Goal: Information Seeking & Learning: Learn about a topic

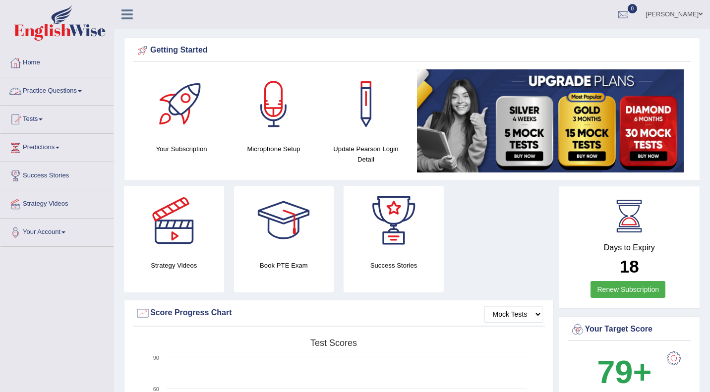
click at [57, 93] on link "Practice Questions" at bounding box center [56, 89] width 113 height 25
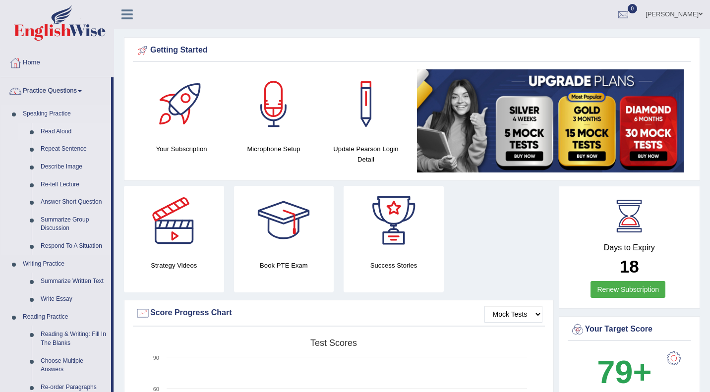
click at [67, 127] on link "Read Aloud" at bounding box center [73, 132] width 75 height 18
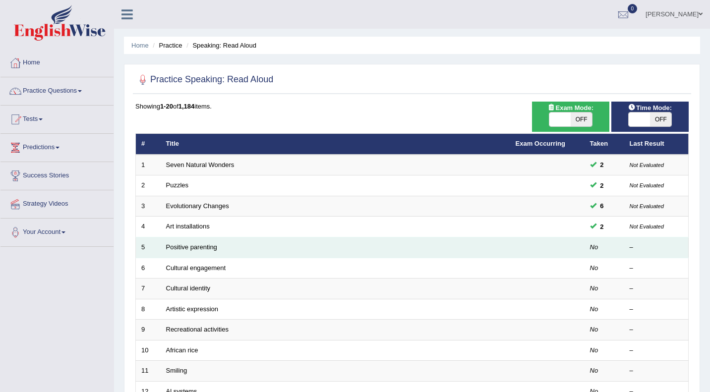
click at [596, 246] on em "No" at bounding box center [594, 247] width 8 height 7
drag, startPoint x: 592, startPoint y: 248, endPoint x: 553, endPoint y: 250, distance: 38.7
click at [553, 250] on tr "5 Positive parenting No –" at bounding box center [412, 248] width 553 height 21
click at [553, 250] on td at bounding box center [547, 248] width 74 height 21
click at [208, 246] on link "Positive parenting" at bounding box center [191, 247] width 51 height 7
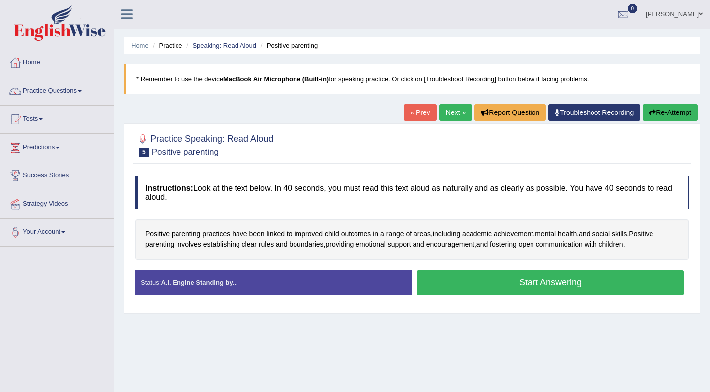
click at [536, 283] on button "Start Answering" at bounding box center [550, 282] width 267 height 25
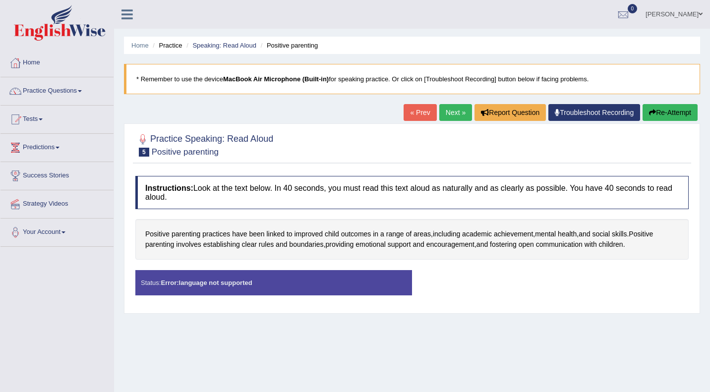
click at [580, 110] on link "Troubleshoot Recording" at bounding box center [595, 112] width 92 height 17
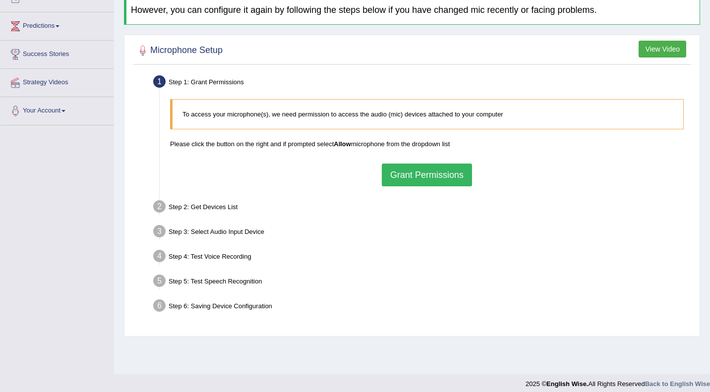
scroll to position [128, 0]
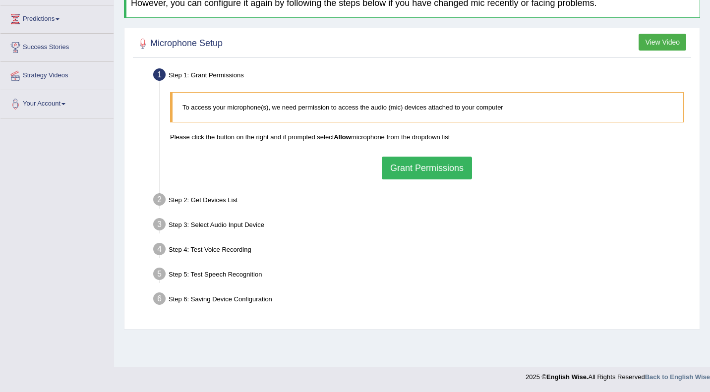
click at [433, 164] on button "Grant Permissions" at bounding box center [427, 168] width 90 height 23
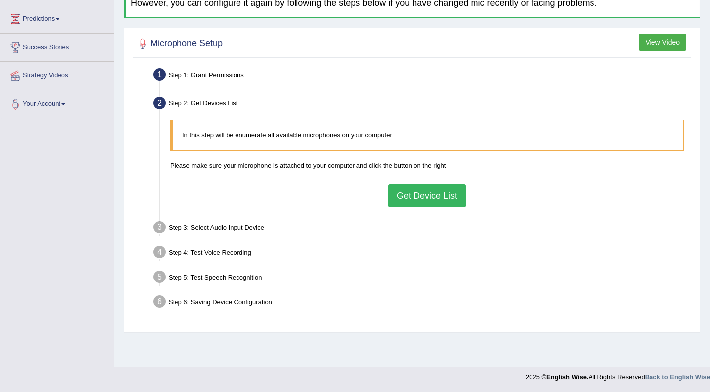
click at [419, 198] on button "Get Device List" at bounding box center [426, 196] width 77 height 23
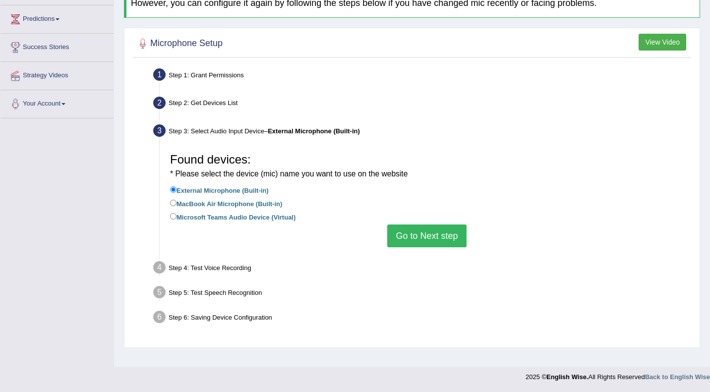
click at [381, 225] on div "Found devices: * Please select the device (mic) name you want to use on the web…" at bounding box center [427, 197] width 524 height 109
click at [421, 227] on button "Go to Next step" at bounding box center [426, 236] width 79 height 23
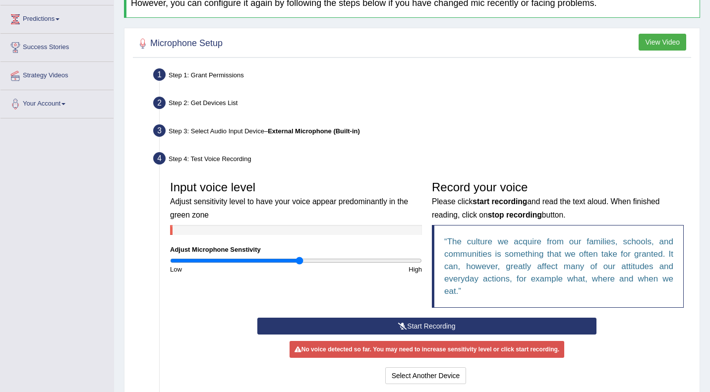
click at [419, 322] on button "Start Recording" at bounding box center [426, 326] width 339 height 17
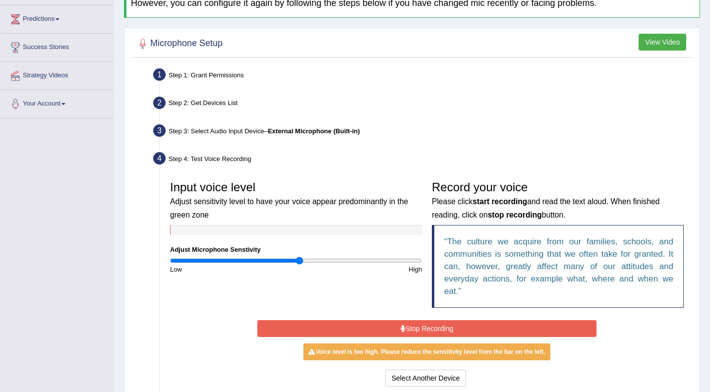
click at [419, 322] on button "Stop Recording" at bounding box center [426, 328] width 339 height 17
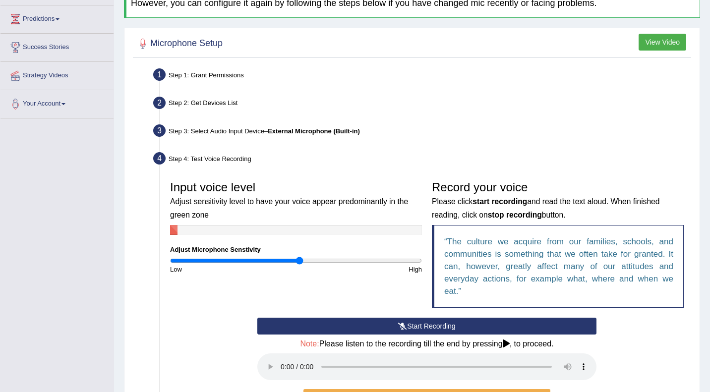
click at [644, 349] on div "Start Recording Stop Recording Note: Please listen to the recording till the en…" at bounding box center [427, 376] width 524 height 117
click at [442, 321] on button "Start Recording" at bounding box center [426, 326] width 339 height 17
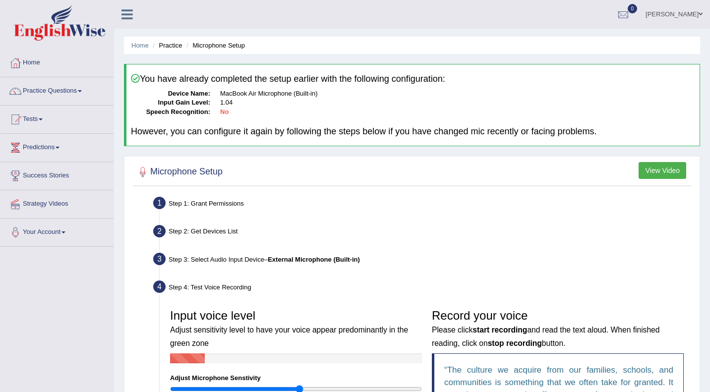
scroll to position [234, 0]
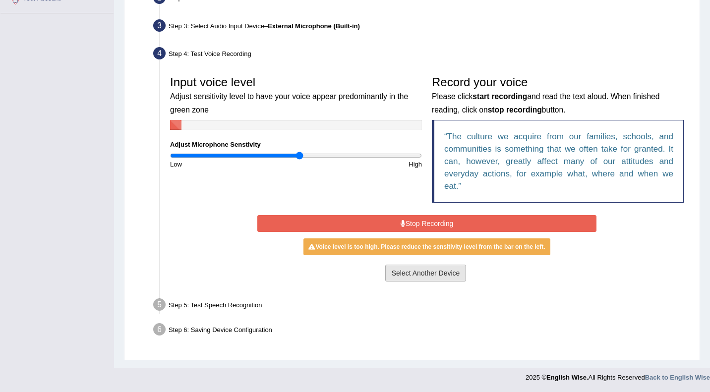
click at [438, 278] on button "Select Another Device" at bounding box center [425, 273] width 81 height 17
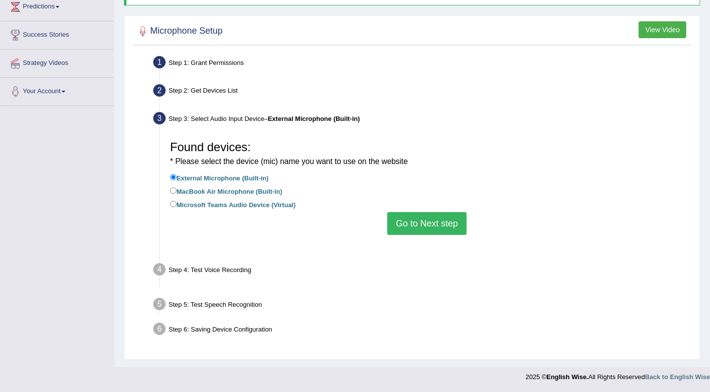
scroll to position [128, 0]
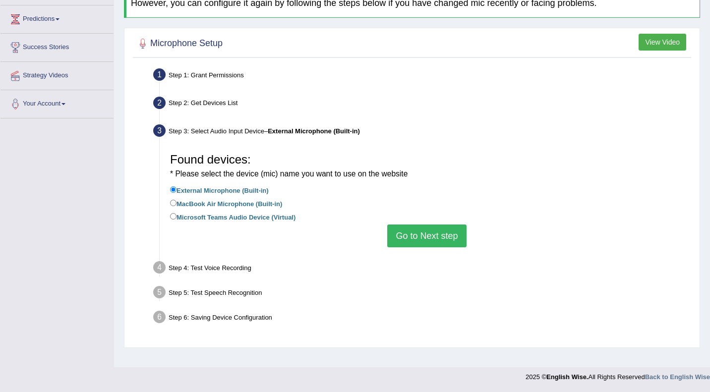
click at [264, 203] on label "MacBook Air Microphone (Built-in)" at bounding box center [226, 203] width 112 height 11
click at [177, 203] on input "MacBook Air Microphone (Built-in)" at bounding box center [173, 203] width 6 height 6
radio input "true"
click at [264, 203] on label "MacBook Air Microphone (Built-in)" at bounding box center [226, 203] width 112 height 11
click at [177, 203] on input "MacBook Air Microphone (Built-in)" at bounding box center [173, 203] width 6 height 6
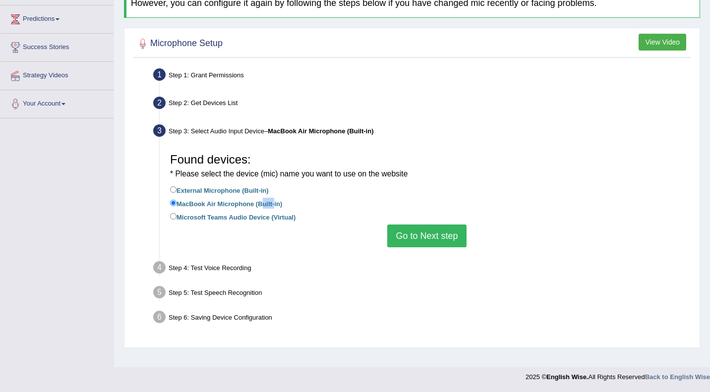
click at [450, 237] on button "Go to Next step" at bounding box center [426, 236] width 79 height 23
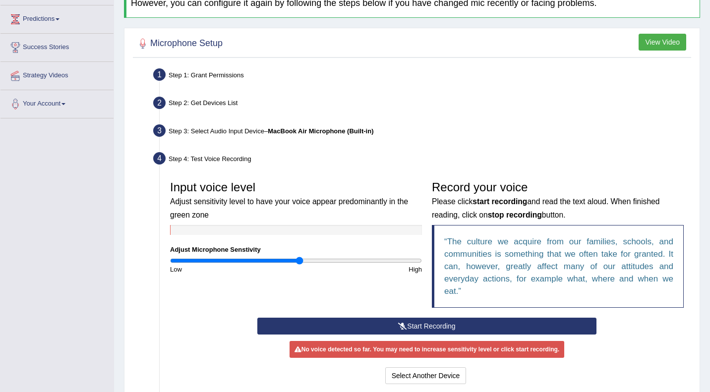
click at [447, 323] on button "Start Recording" at bounding box center [426, 326] width 339 height 17
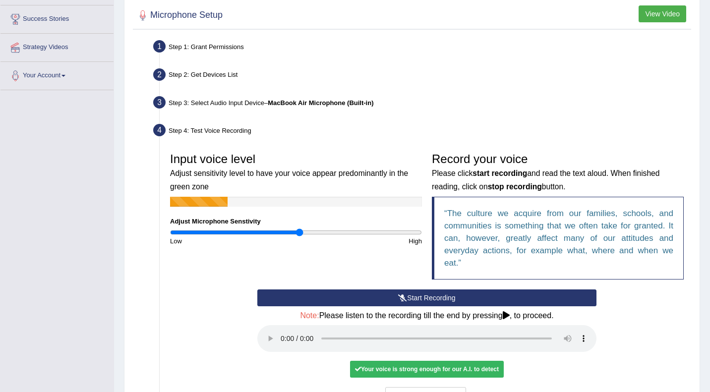
scroll to position [185, 0]
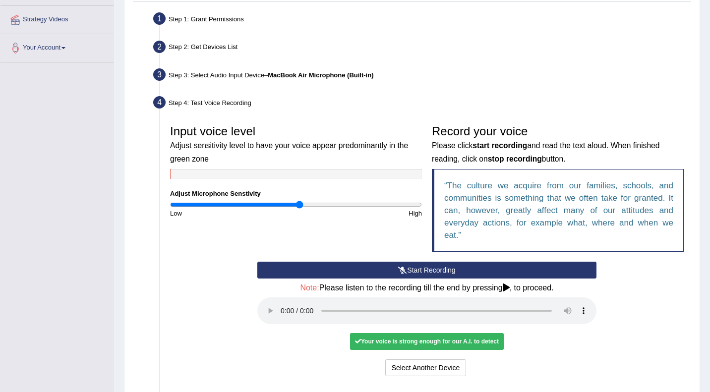
click at [433, 265] on button "Start Recording" at bounding box center [426, 270] width 339 height 17
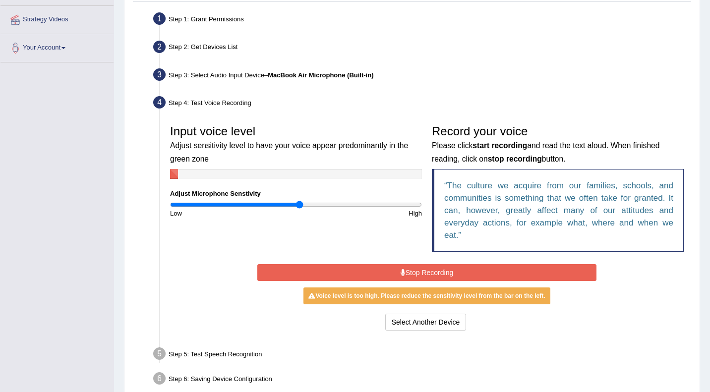
click at [432, 271] on button "Stop Recording" at bounding box center [426, 272] width 339 height 17
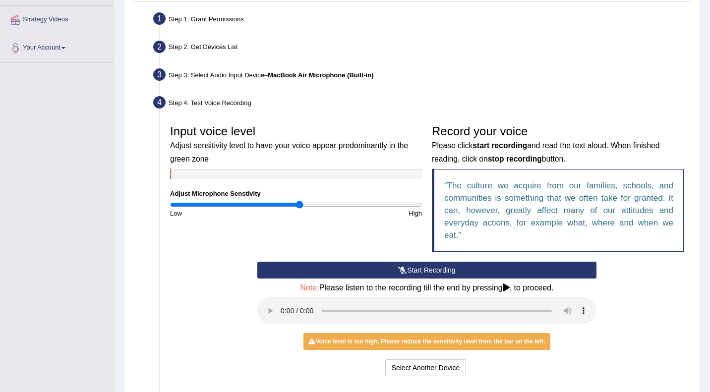
click at [432, 271] on button "Start Recording" at bounding box center [426, 270] width 339 height 17
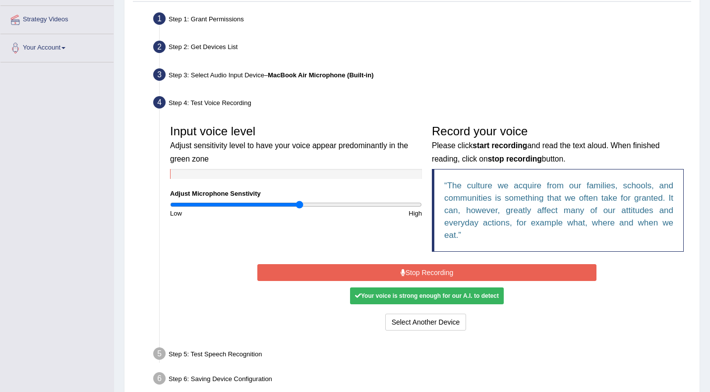
click at [432, 271] on button "Stop Recording" at bounding box center [426, 272] width 339 height 17
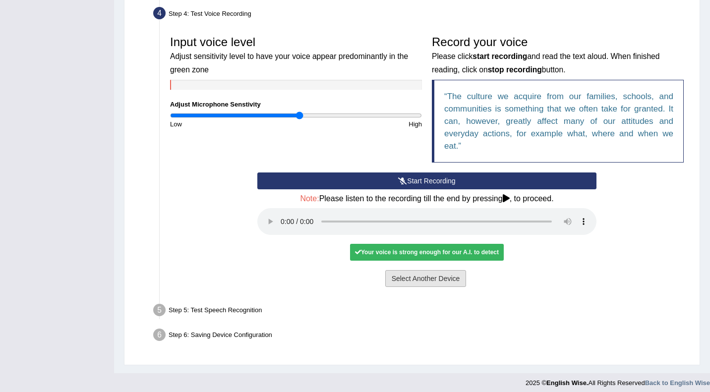
scroll to position [279, 0]
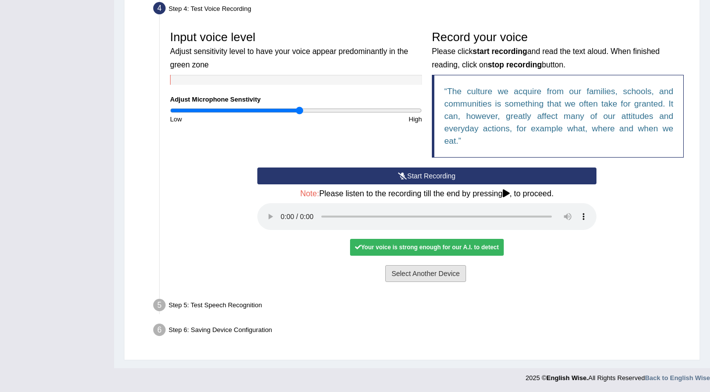
click at [412, 273] on button "Select Another Device" at bounding box center [425, 273] width 81 height 17
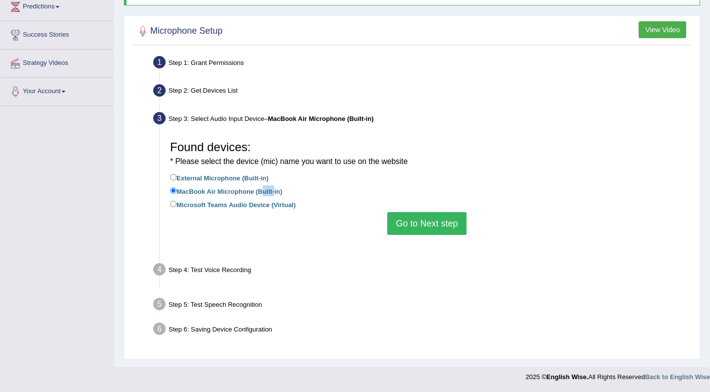
scroll to position [128, 0]
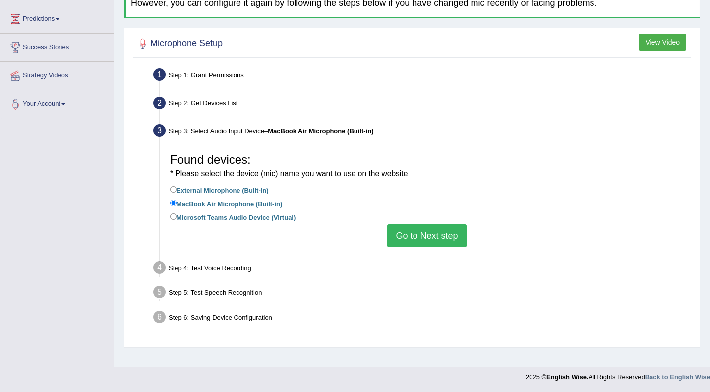
click at [265, 215] on label "Microsoft Teams Audio Device (Virtual)" at bounding box center [233, 216] width 126 height 11
click at [177, 215] on input "Microsoft Teams Audio Device (Virtual)" at bounding box center [173, 216] width 6 height 6
radio input "true"
click at [265, 215] on label "Microsoft Teams Audio Device (Virtual)" at bounding box center [233, 216] width 126 height 11
click at [177, 215] on input "Microsoft Teams Audio Device (Virtual)" at bounding box center [173, 216] width 6 height 6
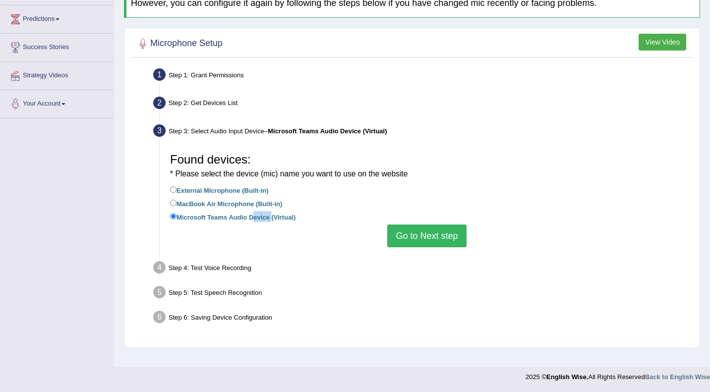
click at [426, 241] on button "Go to Next step" at bounding box center [426, 236] width 79 height 23
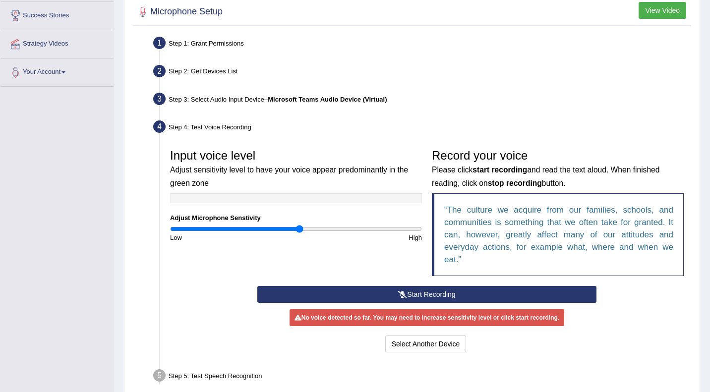
scroll to position [174, 0]
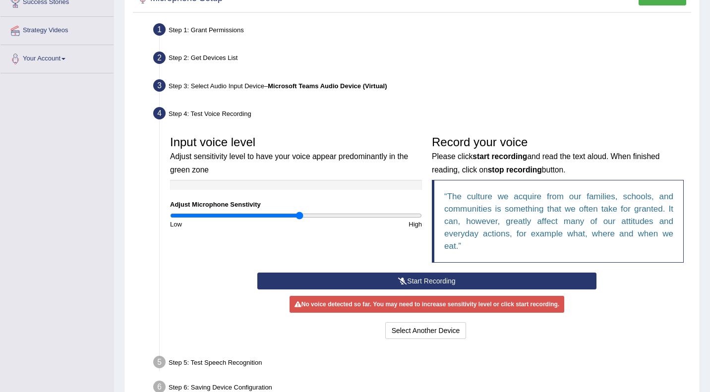
click at [431, 280] on button "Start Recording" at bounding box center [426, 281] width 339 height 17
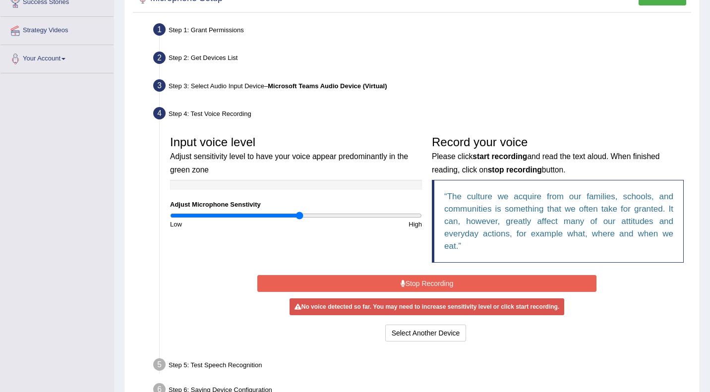
click at [431, 280] on button "Stop Recording" at bounding box center [426, 283] width 339 height 17
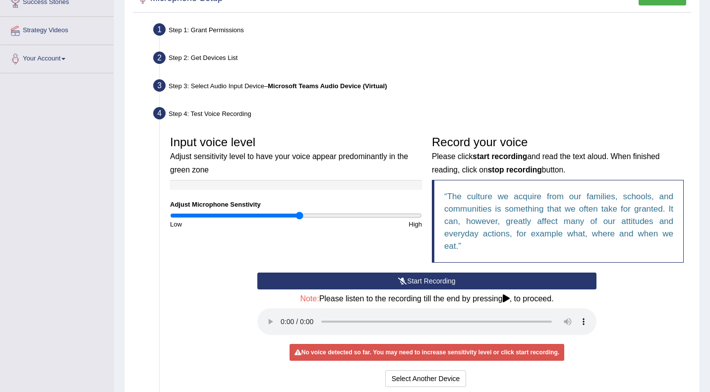
click at [441, 278] on button "Start Recording" at bounding box center [426, 281] width 339 height 17
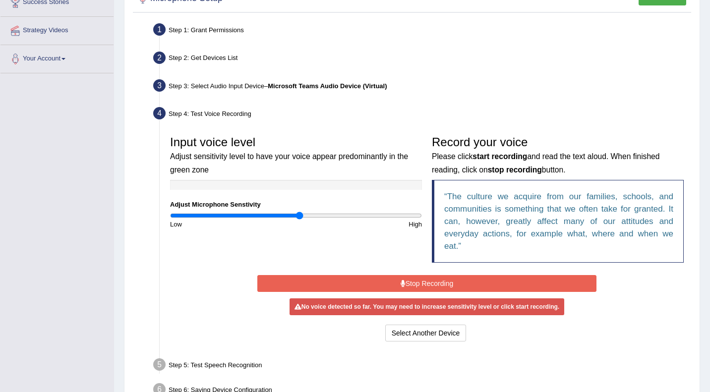
click at [441, 278] on button "Stop Recording" at bounding box center [426, 283] width 339 height 17
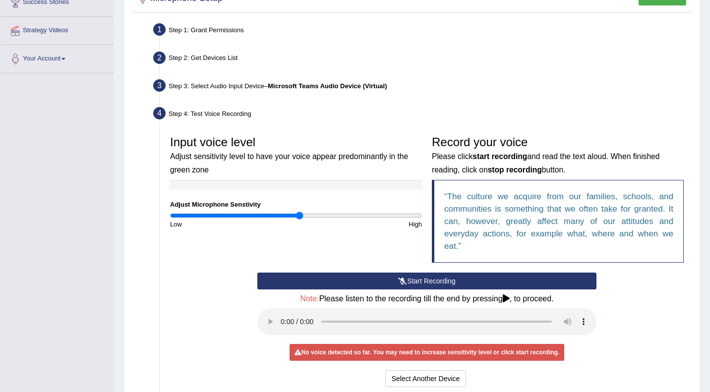
click at [472, 283] on button "Start Recording" at bounding box center [426, 281] width 339 height 17
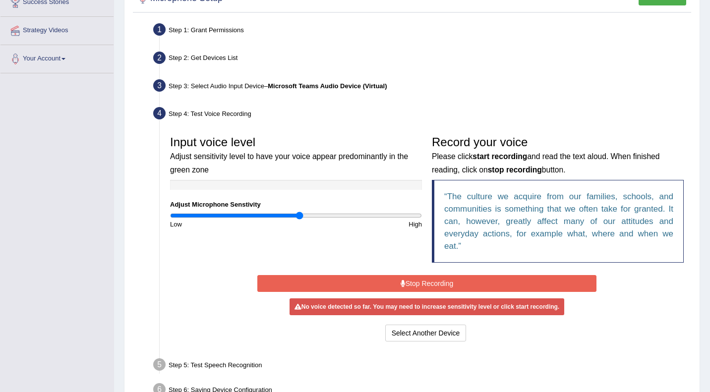
click at [640, 88] on div "Step 3: Select Audio Input Device – Microsoft Teams Audio Device (Virtual)" at bounding box center [422, 87] width 547 height 22
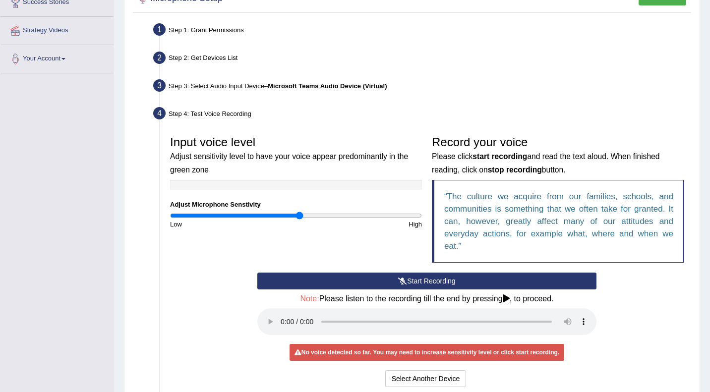
click at [416, 283] on button "Start Recording" at bounding box center [426, 281] width 339 height 17
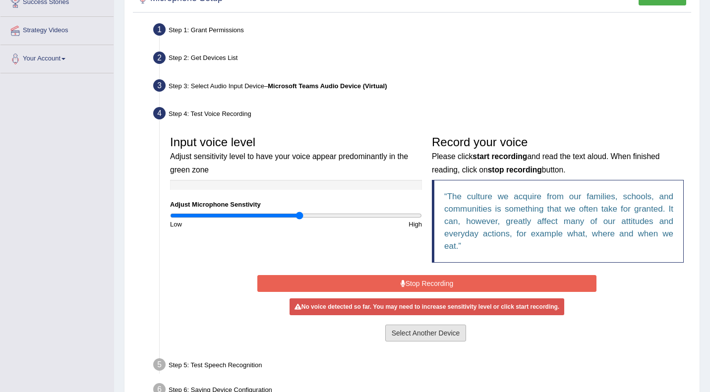
click at [425, 325] on button "Select Another Device" at bounding box center [425, 333] width 81 height 17
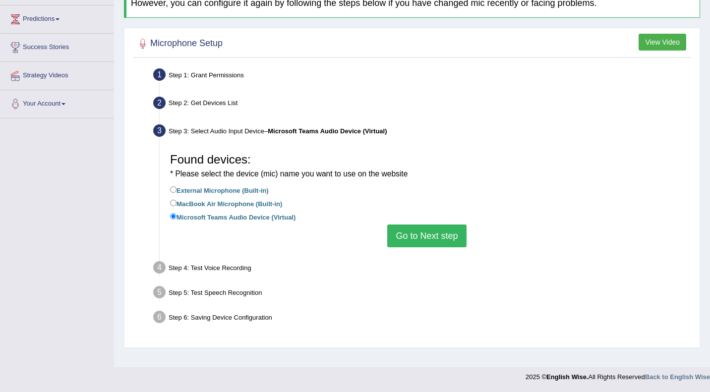
scroll to position [128, 0]
click at [248, 190] on label "External Microphone (Built-in)" at bounding box center [219, 190] width 99 height 11
click at [177, 190] on input "External Microphone (Built-in)" at bounding box center [173, 190] width 6 height 6
radio input "true"
click at [248, 190] on label "External Microphone (Built-in)" at bounding box center [219, 190] width 99 height 11
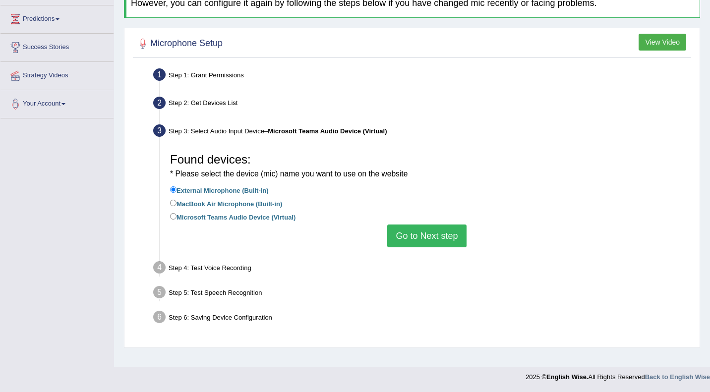
click at [177, 190] on input "External Microphone (Built-in)" at bounding box center [173, 190] width 6 height 6
click at [402, 235] on button "Go to Next step" at bounding box center [426, 236] width 79 height 23
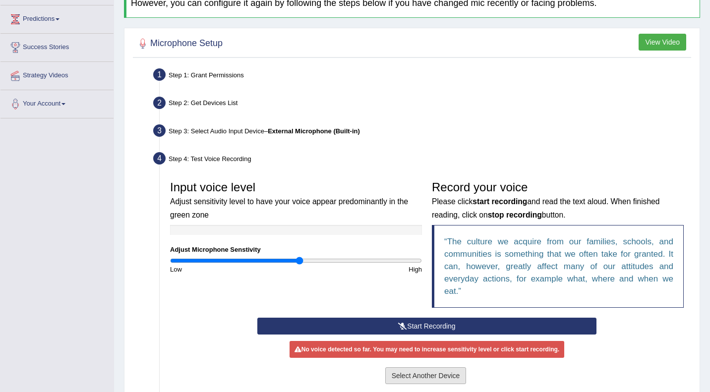
click at [428, 382] on button "Select Another Device" at bounding box center [425, 376] width 81 height 17
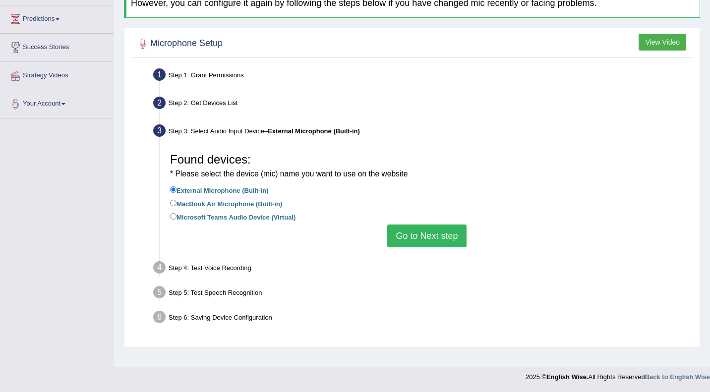
click at [184, 189] on label "External Microphone (Built-in)" at bounding box center [219, 190] width 99 height 11
click at [177, 189] on input "External Microphone (Built-in)" at bounding box center [173, 190] width 6 height 6
click at [184, 189] on label "External Microphone (Built-in)" at bounding box center [219, 190] width 99 height 11
click at [177, 189] on input "External Microphone (Built-in)" at bounding box center [173, 190] width 6 height 6
click at [171, 205] on input "MacBook Air Microphone (Built-in)" at bounding box center [173, 203] width 6 height 6
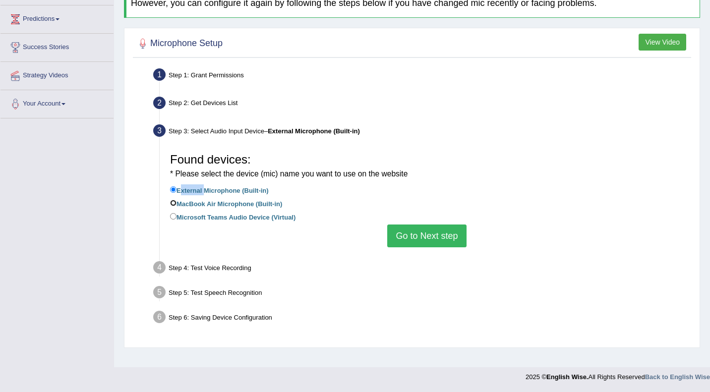
radio input "true"
click at [171, 205] on input "MacBook Air Microphone (Built-in)" at bounding box center [173, 203] width 6 height 6
click at [173, 188] on input "External Microphone (Built-in)" at bounding box center [173, 190] width 6 height 6
radio input "true"
click at [173, 188] on input "External Microphone (Built-in)" at bounding box center [173, 190] width 6 height 6
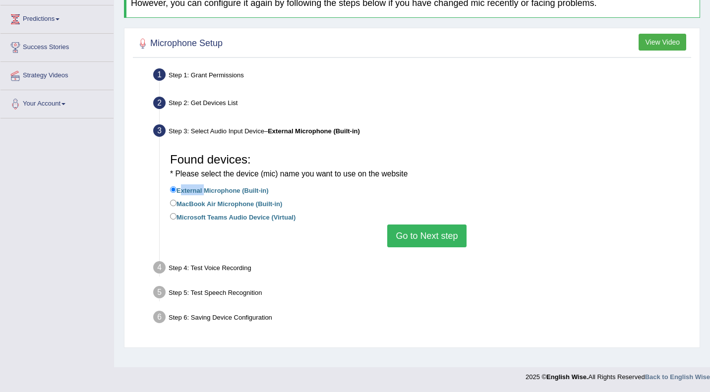
click at [415, 233] on button "Go to Next step" at bounding box center [426, 236] width 79 height 23
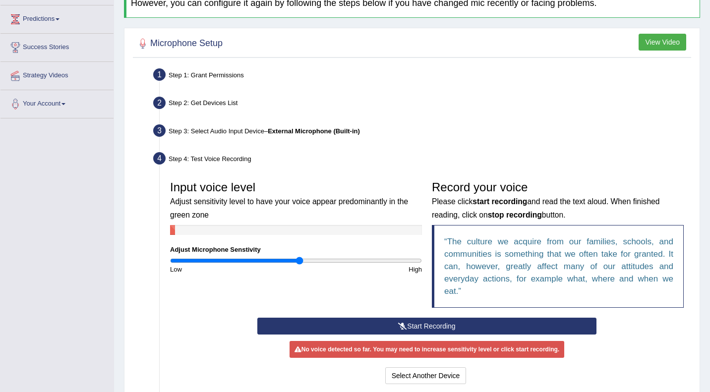
click at [422, 326] on button "Start Recording" at bounding box center [426, 326] width 339 height 17
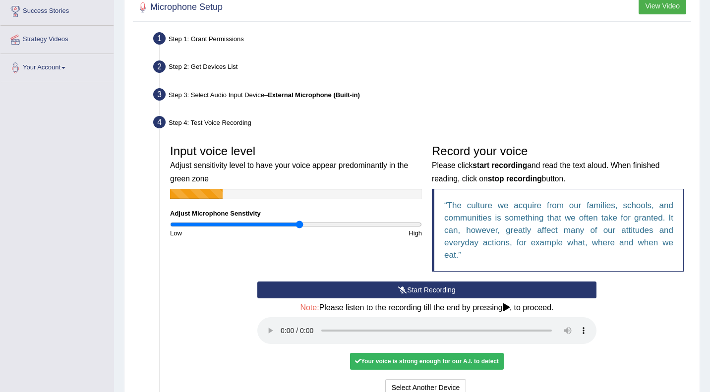
scroll to position [169, 0]
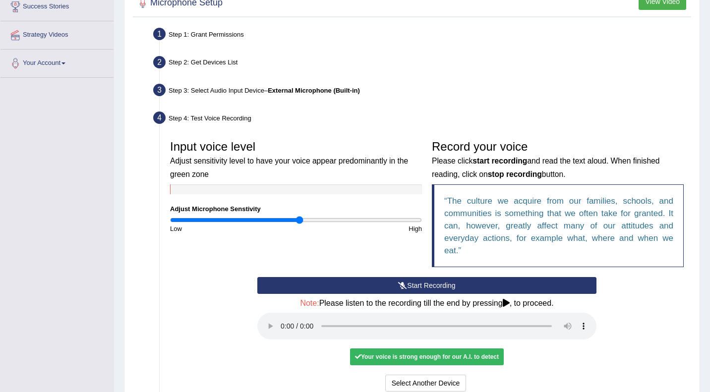
click at [424, 289] on button "Start Recording" at bounding box center [426, 285] width 339 height 17
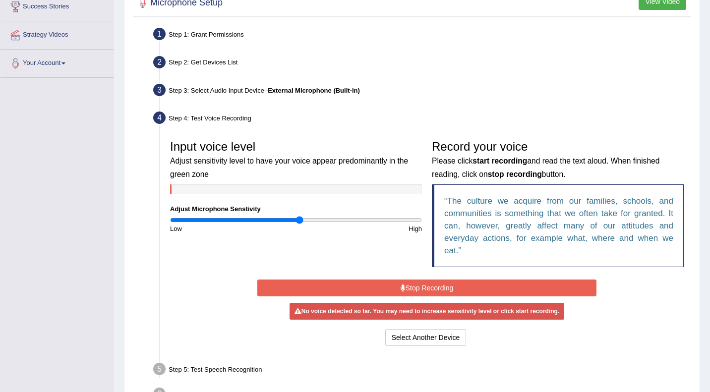
click at [424, 288] on button "Stop Recording" at bounding box center [426, 288] width 339 height 17
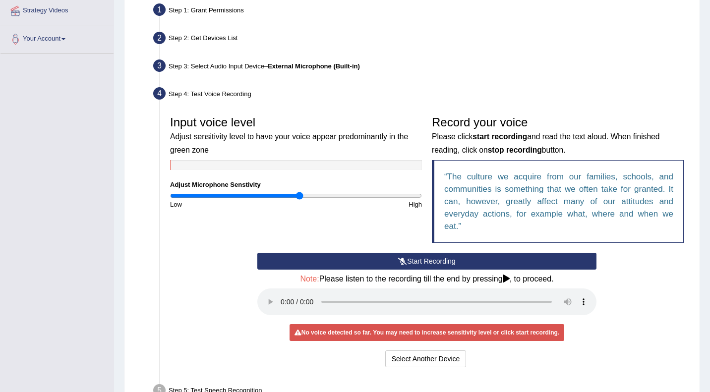
scroll to position [197, 0]
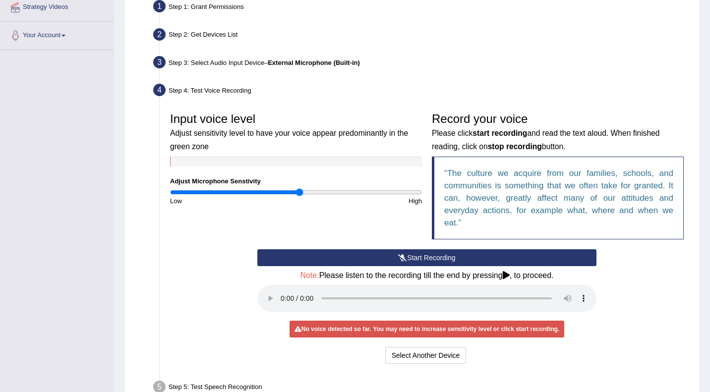
click at [423, 260] on button "Start Recording" at bounding box center [426, 258] width 339 height 17
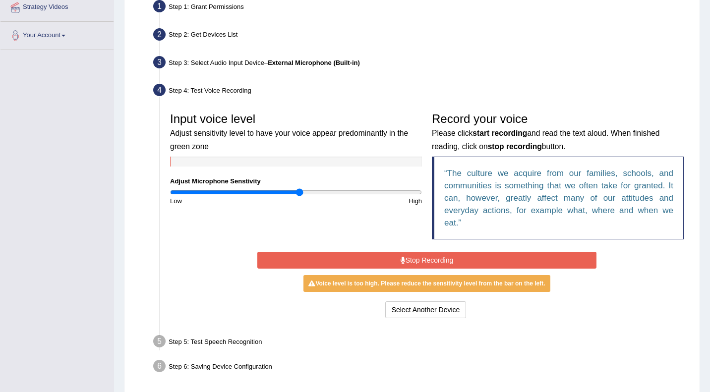
click at [423, 260] on button "Stop Recording" at bounding box center [426, 260] width 339 height 17
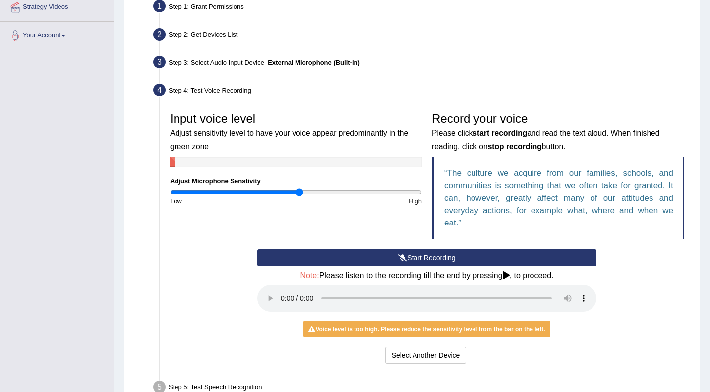
click at [425, 254] on button "Start Recording" at bounding box center [426, 258] width 339 height 17
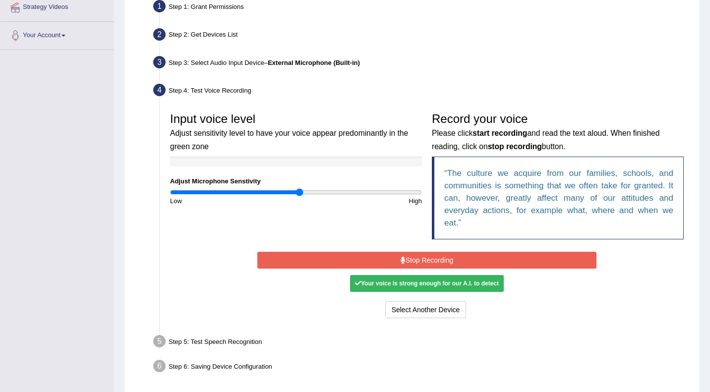
click at [425, 254] on button "Stop Recording" at bounding box center [426, 260] width 339 height 17
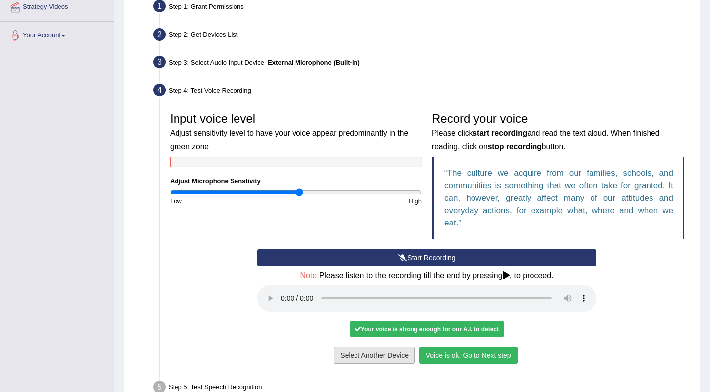
click at [403, 356] on button "Select Another Device" at bounding box center [374, 355] width 81 height 17
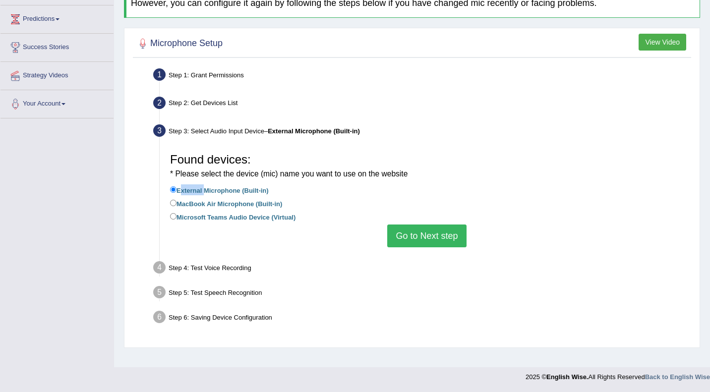
scroll to position [128, 0]
click at [421, 240] on button "Go to Next step" at bounding box center [426, 236] width 79 height 23
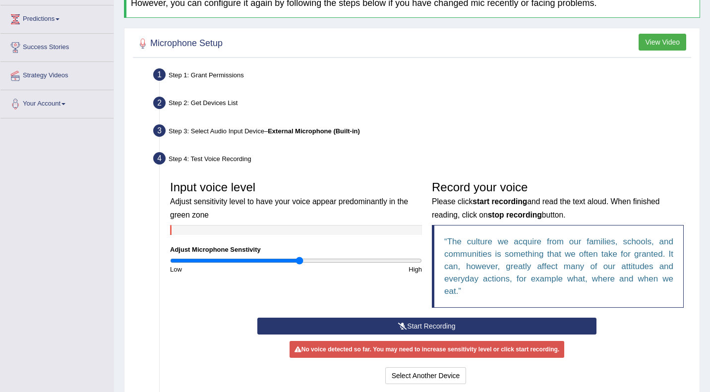
click at [437, 325] on button "Start Recording" at bounding box center [426, 326] width 339 height 17
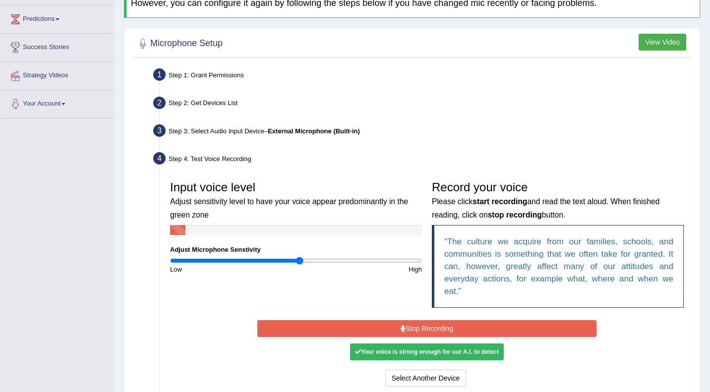
click at [437, 325] on button "Stop Recording" at bounding box center [426, 328] width 339 height 17
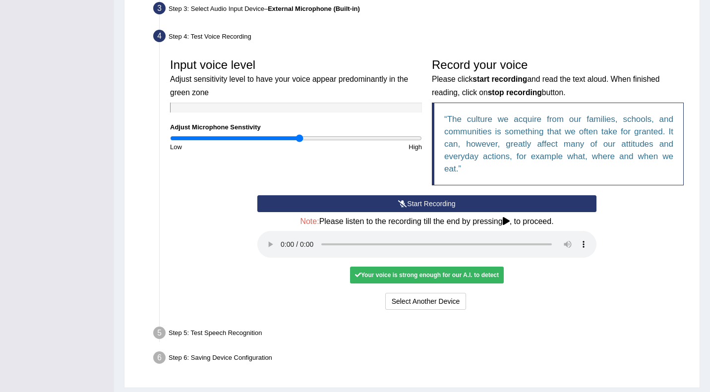
scroll to position [279, 0]
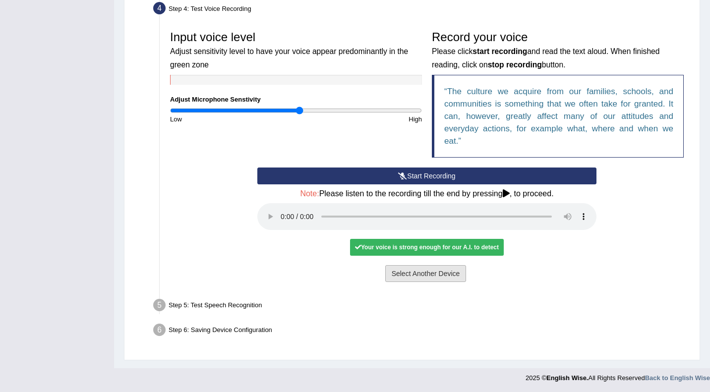
click at [445, 275] on button "Select Another Device" at bounding box center [425, 273] width 81 height 17
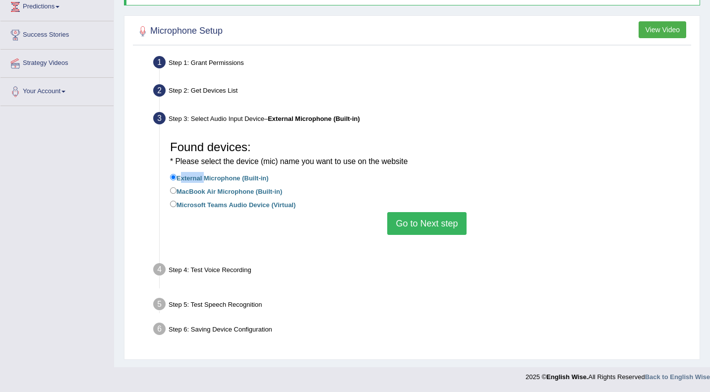
scroll to position [128, 0]
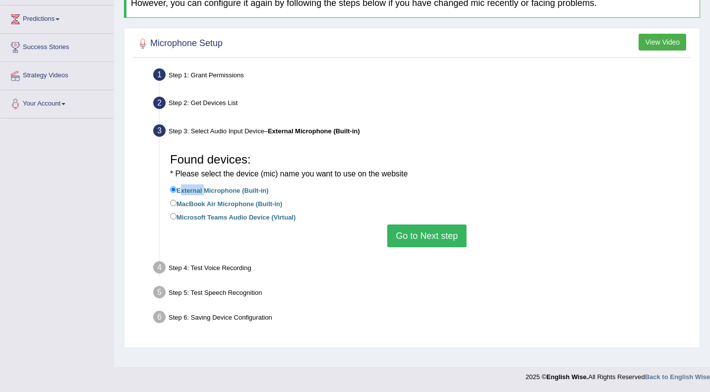
click at [198, 205] on label "MacBook Air Microphone (Built-in)" at bounding box center [226, 203] width 112 height 11
click at [177, 205] on input "MacBook Air Microphone (Built-in)" at bounding box center [173, 203] width 6 height 6
radio input "true"
click at [422, 228] on button "Go to Next step" at bounding box center [426, 236] width 79 height 23
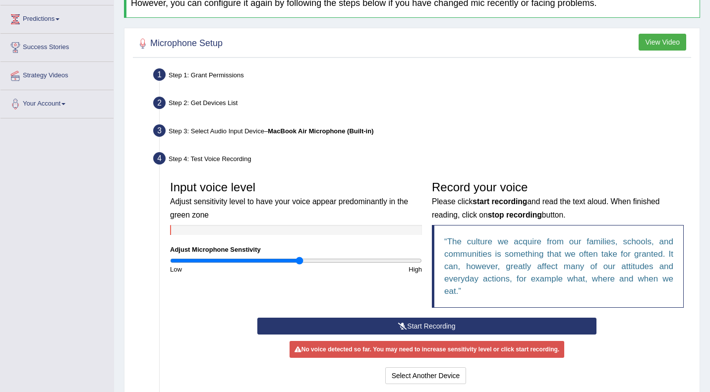
click at [434, 325] on button "Start Recording" at bounding box center [426, 326] width 339 height 17
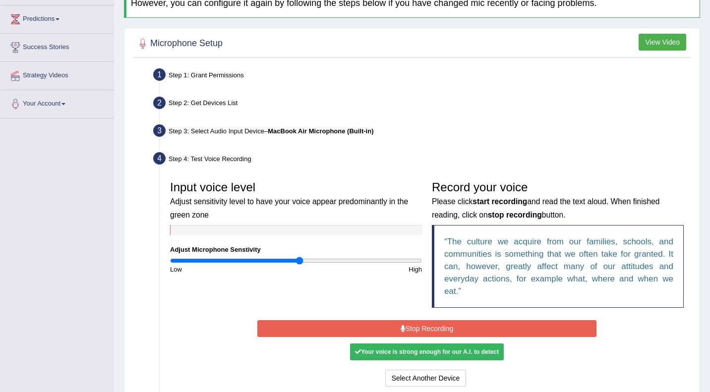
click at [434, 325] on button "Stop Recording" at bounding box center [426, 328] width 339 height 17
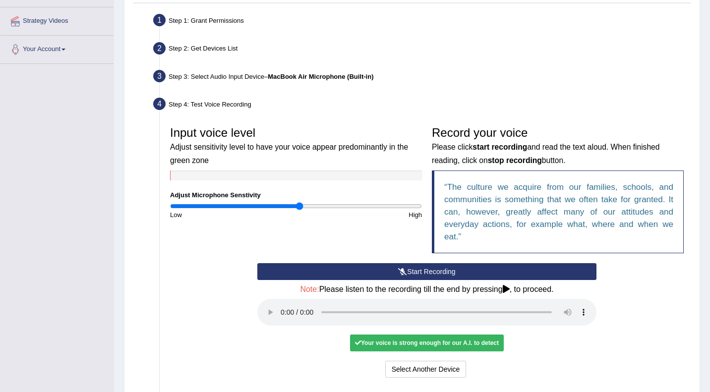
scroll to position [279, 0]
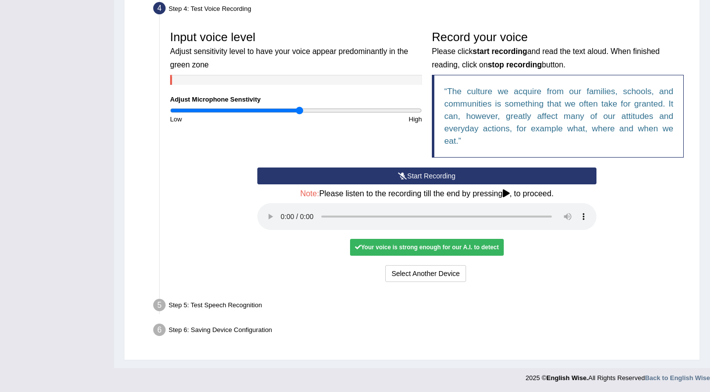
click at [396, 241] on div "Your voice is strong enough for our A.I. to detect" at bounding box center [427, 247] width 154 height 17
click at [413, 272] on button "Select Another Device" at bounding box center [425, 273] width 81 height 17
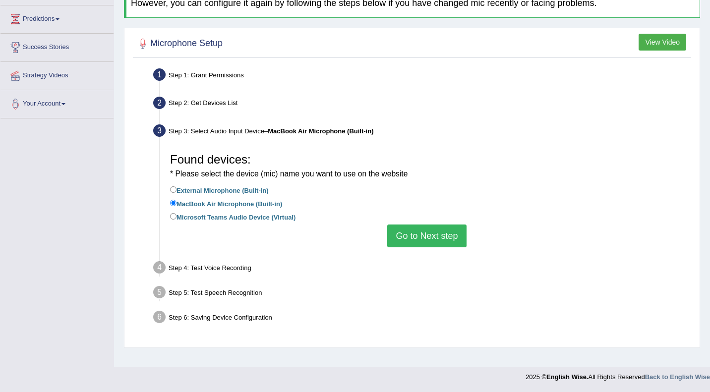
scroll to position [128, 0]
click at [236, 216] on label "Microsoft Teams Audio Device (Virtual)" at bounding box center [233, 216] width 126 height 11
click at [177, 216] on input "Microsoft Teams Audio Device (Virtual)" at bounding box center [173, 216] width 6 height 6
radio input "true"
click at [403, 236] on button "Go to Next step" at bounding box center [426, 236] width 79 height 23
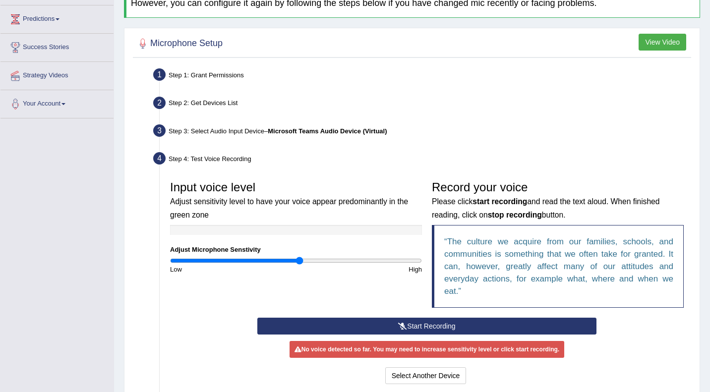
click at [422, 320] on button "Start Recording" at bounding box center [426, 326] width 339 height 17
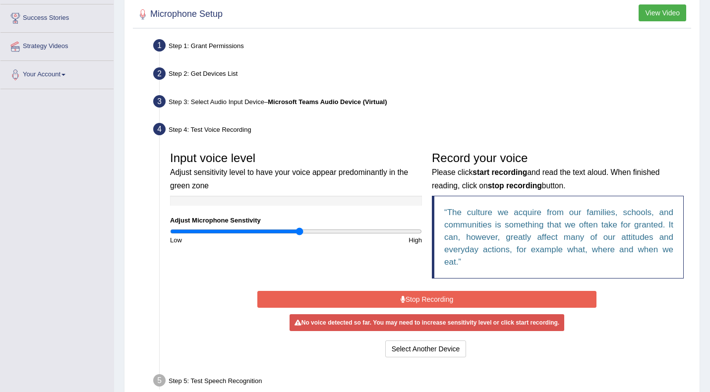
scroll to position [234, 0]
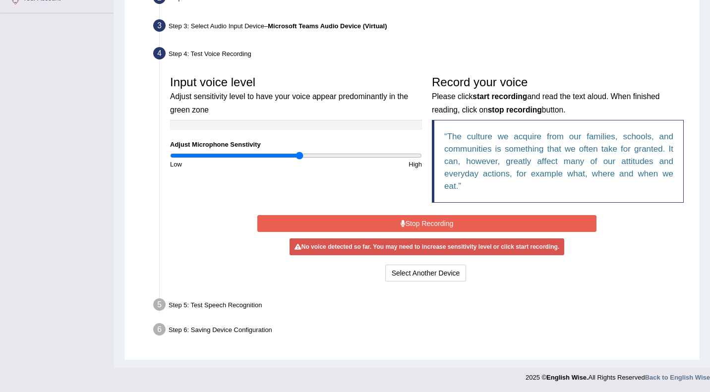
click at [440, 222] on button "Stop Recording" at bounding box center [426, 223] width 339 height 17
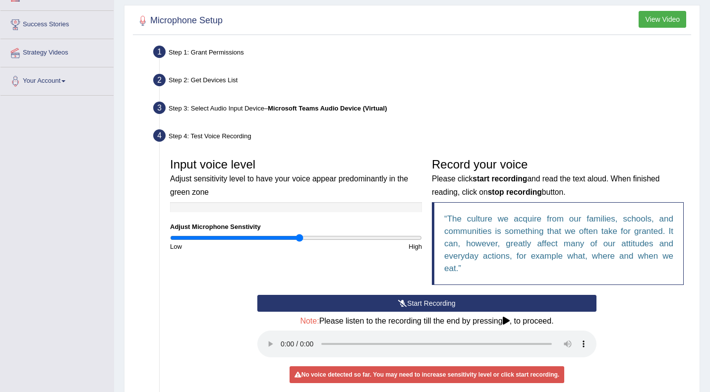
scroll to position [0, 0]
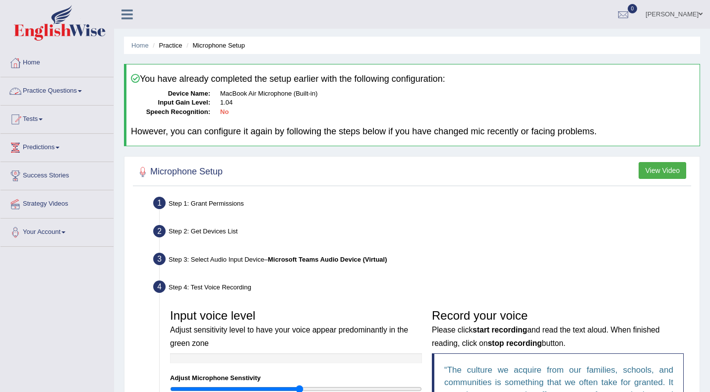
click at [85, 88] on link "Practice Questions" at bounding box center [56, 89] width 113 height 25
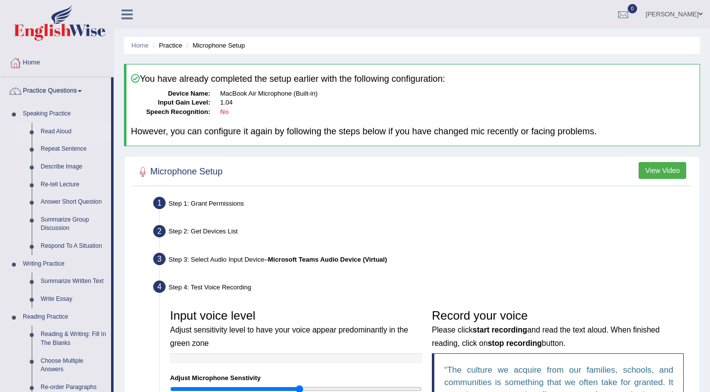
click at [66, 130] on link "Read Aloud" at bounding box center [73, 132] width 75 height 18
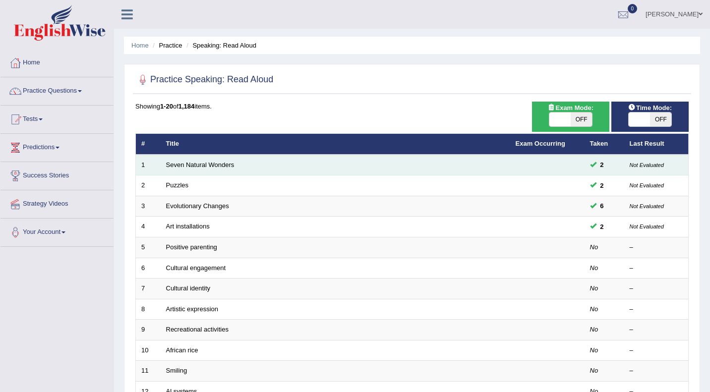
click at [388, 163] on td "Seven Natural Wonders" at bounding box center [336, 165] width 350 height 21
click at [224, 163] on link "Seven Natural Wonders" at bounding box center [200, 164] width 68 height 7
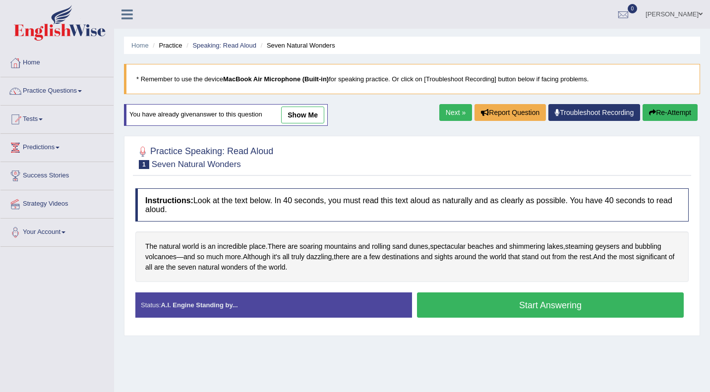
click at [306, 118] on link "show me" at bounding box center [302, 115] width 43 height 17
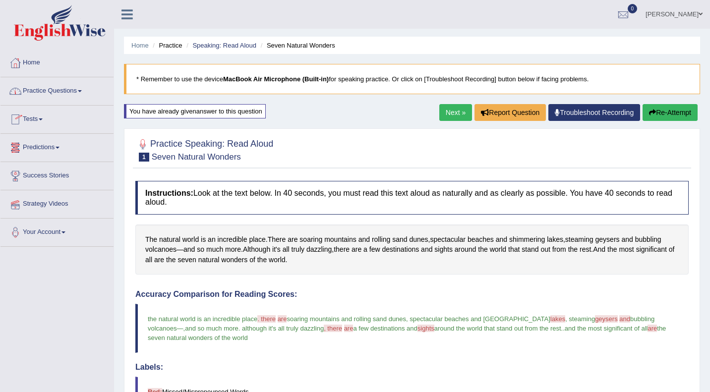
click at [64, 90] on link "Practice Questions" at bounding box center [56, 89] width 113 height 25
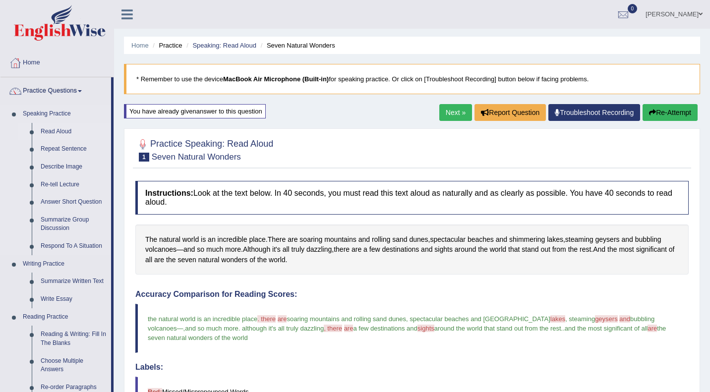
click at [59, 133] on link "Read Aloud" at bounding box center [73, 132] width 75 height 18
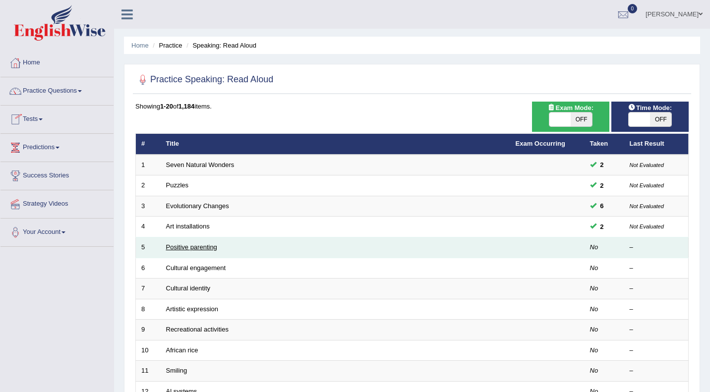
click at [198, 247] on link "Positive parenting" at bounding box center [191, 247] width 51 height 7
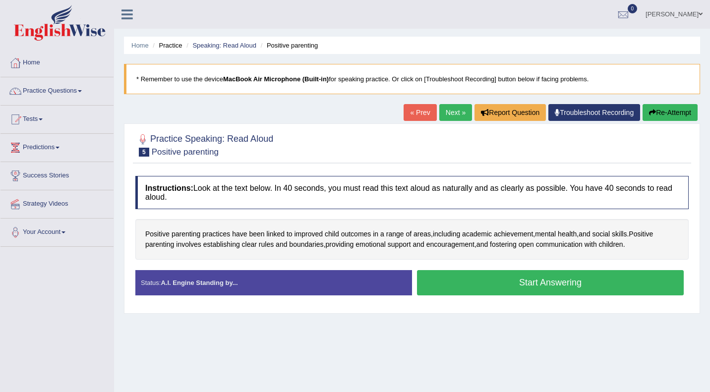
click at [465, 274] on button "Start Answering" at bounding box center [550, 282] width 267 height 25
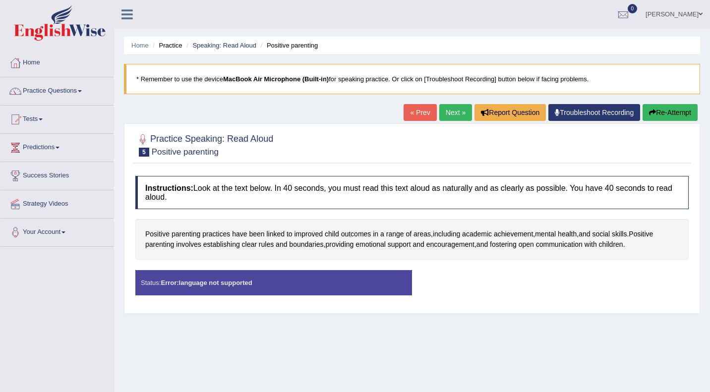
click at [564, 115] on link "Troubleshoot Recording" at bounding box center [595, 112] width 92 height 17
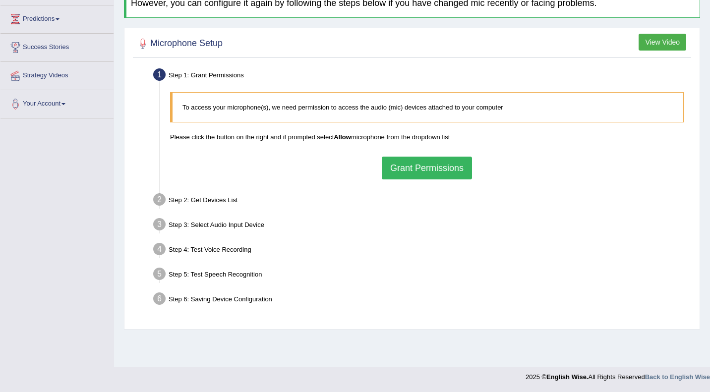
scroll to position [106, 0]
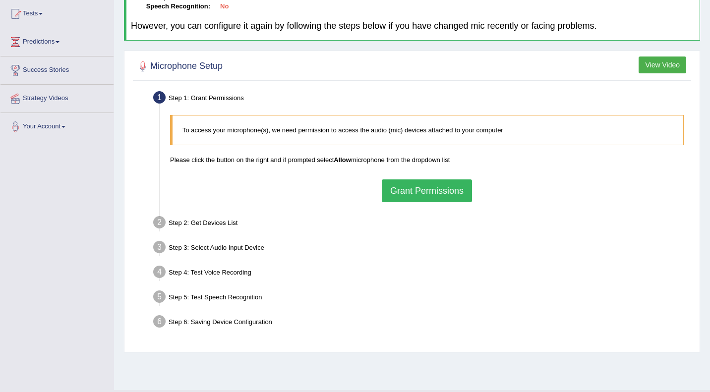
click at [458, 185] on button "Grant Permissions" at bounding box center [427, 191] width 90 height 23
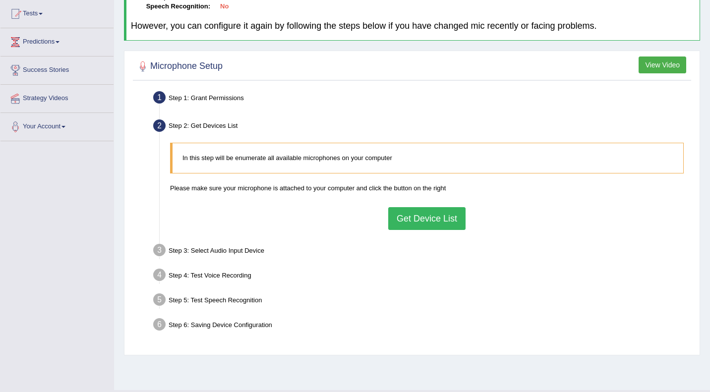
click at [433, 213] on button "Get Device List" at bounding box center [426, 218] width 77 height 23
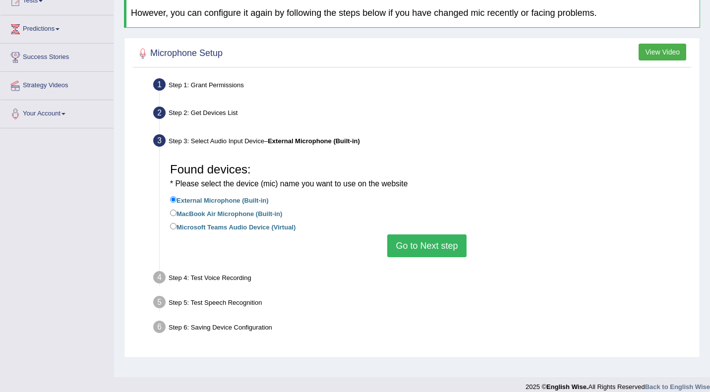
scroll to position [128, 0]
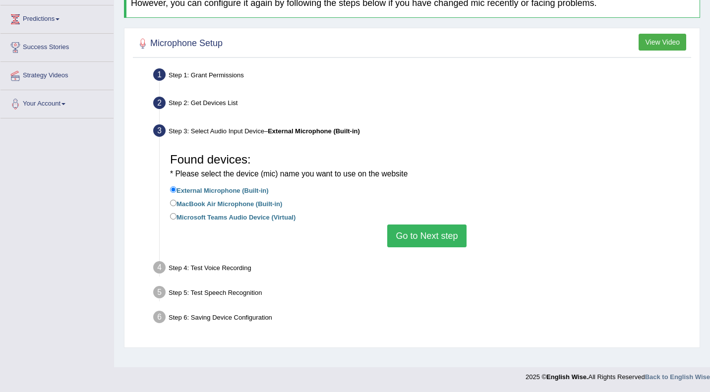
click at [426, 230] on button "Go to Next step" at bounding box center [426, 236] width 79 height 23
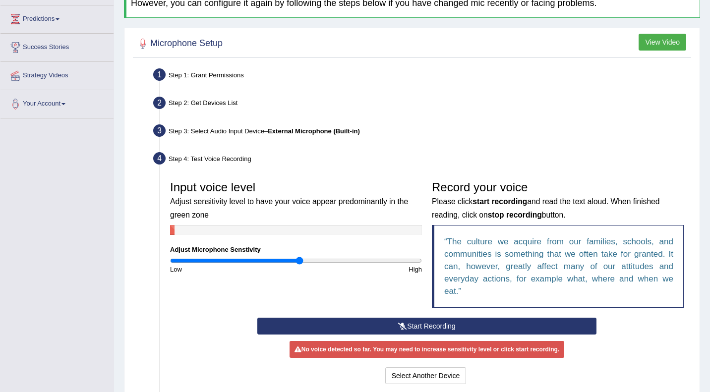
click at [404, 321] on button "Start Recording" at bounding box center [426, 326] width 339 height 17
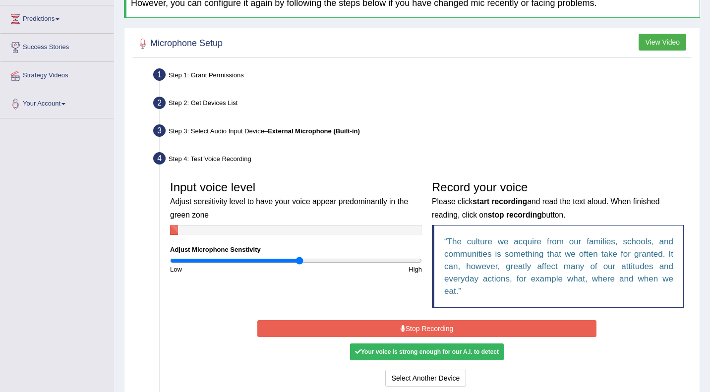
click at [404, 321] on button "Stop Recording" at bounding box center [426, 328] width 339 height 17
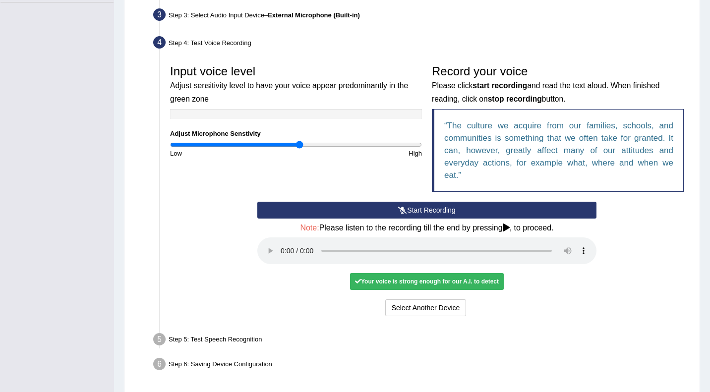
scroll to position [257, 0]
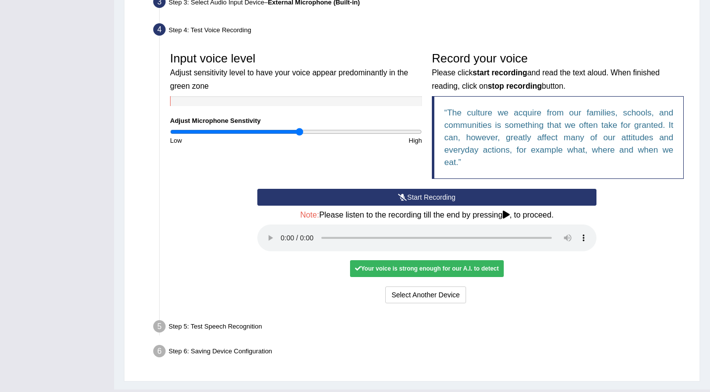
click at [355, 267] on icon at bounding box center [358, 269] width 6 height 6
click at [417, 299] on button "Select Another Device" at bounding box center [425, 295] width 81 height 17
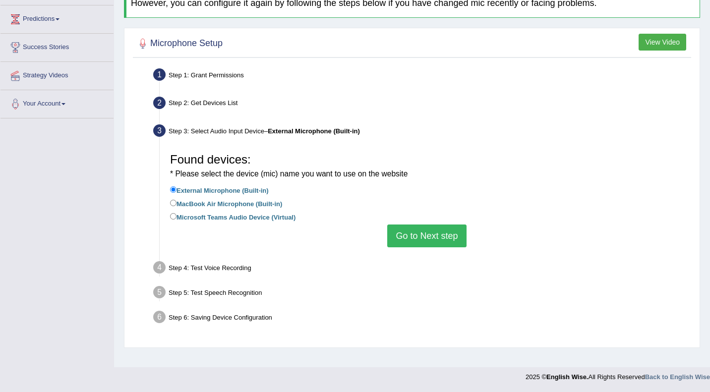
scroll to position [128, 0]
click at [233, 204] on label "MacBook Air Microphone (Built-in)" at bounding box center [226, 203] width 112 height 11
click at [177, 204] on input "MacBook Air Microphone (Built-in)" at bounding box center [173, 203] width 6 height 6
radio input "true"
click at [233, 204] on label "MacBook Air Microphone (Built-in)" at bounding box center [226, 203] width 112 height 11
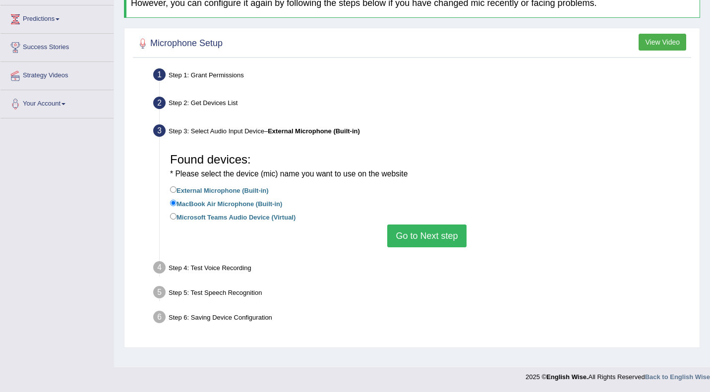
click at [177, 204] on input "MacBook Air Microphone (Built-in)" at bounding box center [173, 203] width 6 height 6
click at [447, 235] on button "Go to Next step" at bounding box center [426, 236] width 79 height 23
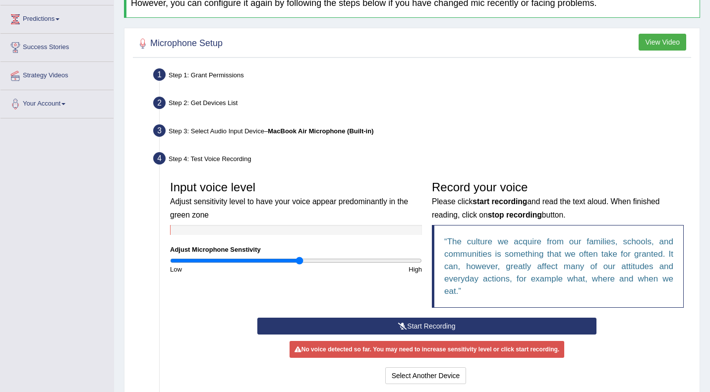
click at [414, 326] on button "Start Recording" at bounding box center [426, 326] width 339 height 17
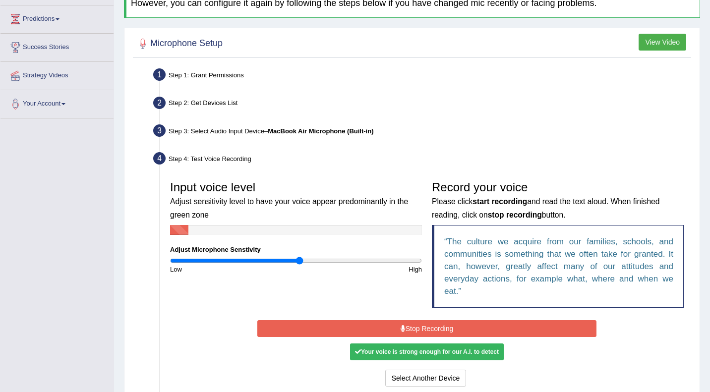
click at [414, 326] on button "Stop Recording" at bounding box center [426, 328] width 339 height 17
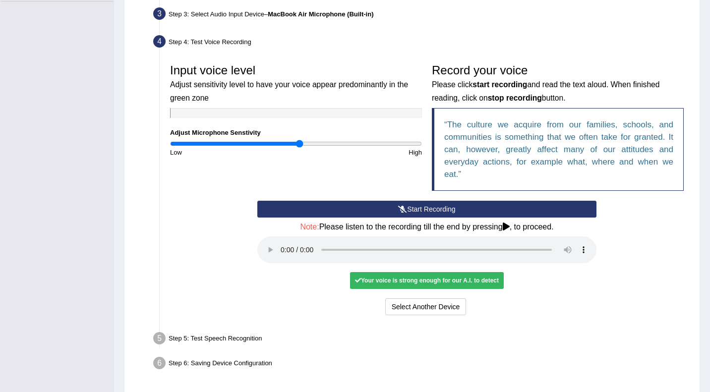
scroll to position [247, 0]
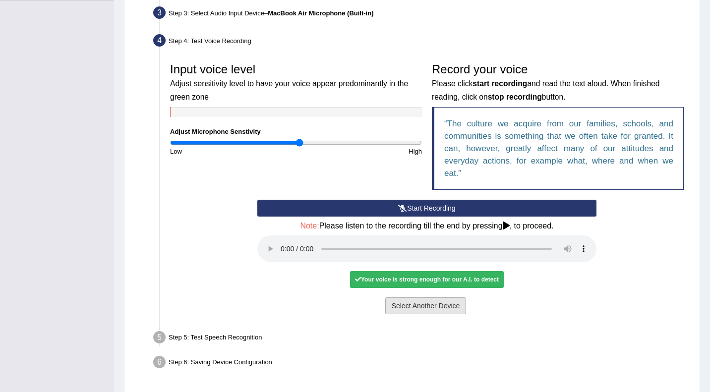
click at [439, 304] on button "Select Another Device" at bounding box center [425, 306] width 81 height 17
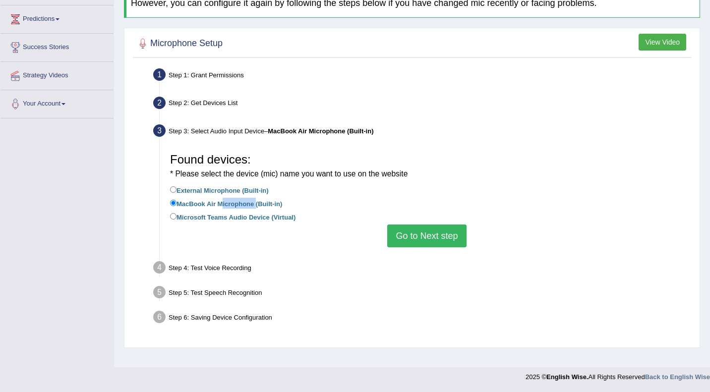
scroll to position [128, 0]
click at [252, 215] on label "Microsoft Teams Audio Device (Virtual)" at bounding box center [233, 216] width 126 height 11
click at [177, 215] on input "Microsoft Teams Audio Device (Virtual)" at bounding box center [173, 216] width 6 height 6
radio input "true"
click at [252, 215] on label "Microsoft Teams Audio Device (Virtual)" at bounding box center [233, 216] width 126 height 11
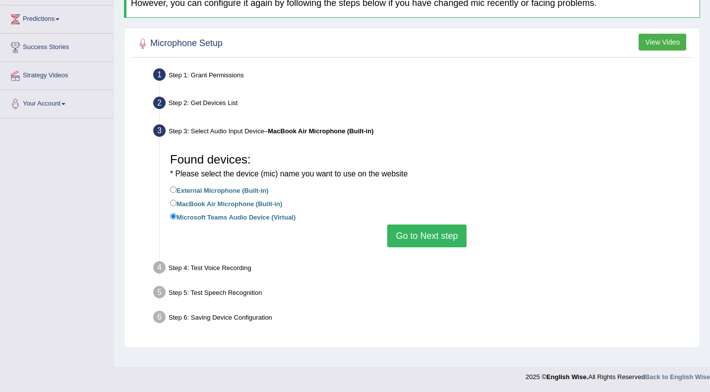
click at [177, 215] on input "Microsoft Teams Audio Device (Virtual)" at bounding box center [173, 216] width 6 height 6
click at [413, 242] on button "Go to Next step" at bounding box center [426, 236] width 79 height 23
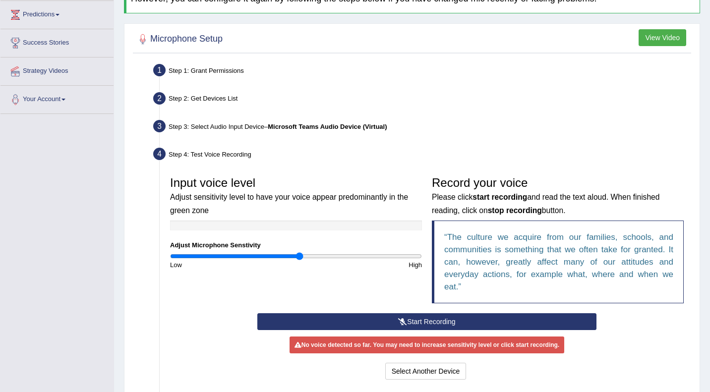
scroll to position [143, 0]
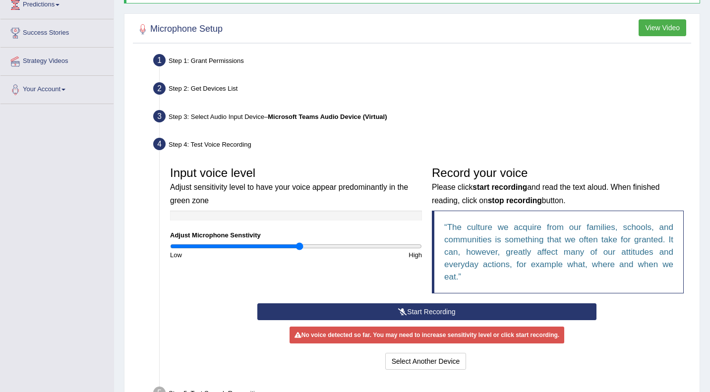
click at [428, 308] on button "Start Recording" at bounding box center [426, 312] width 339 height 17
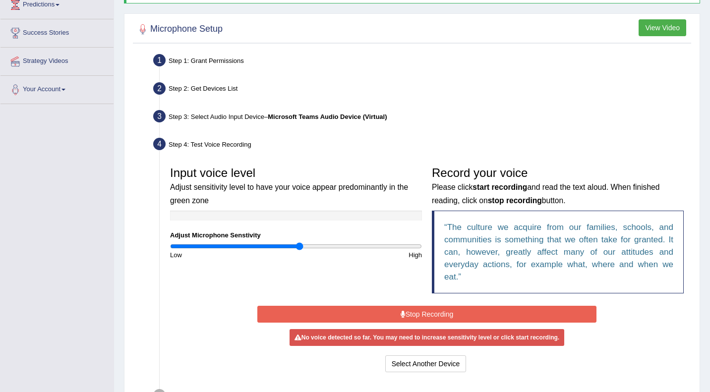
click at [414, 308] on button "Stop Recording" at bounding box center [426, 314] width 339 height 17
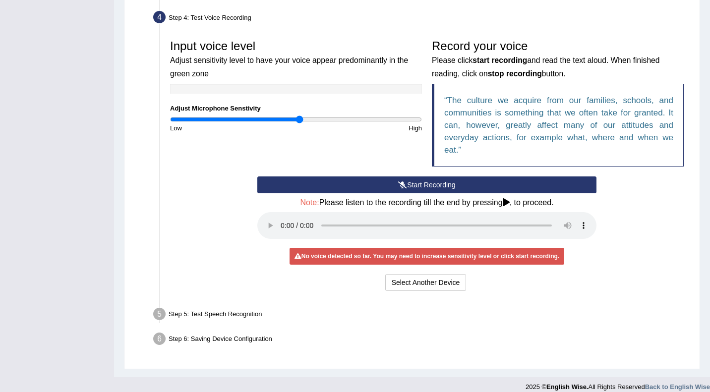
scroll to position [278, 0]
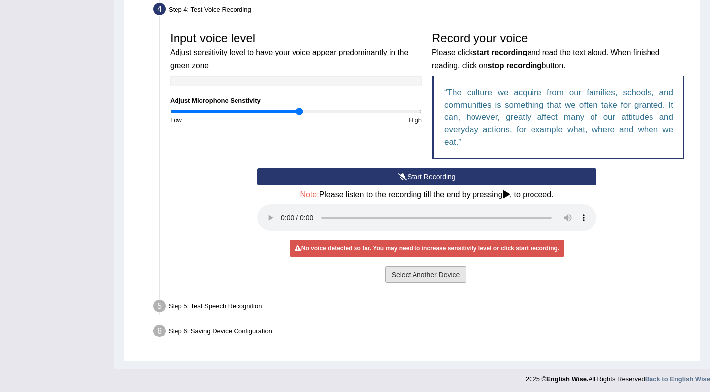
click at [417, 279] on button "Select Another Device" at bounding box center [425, 274] width 81 height 17
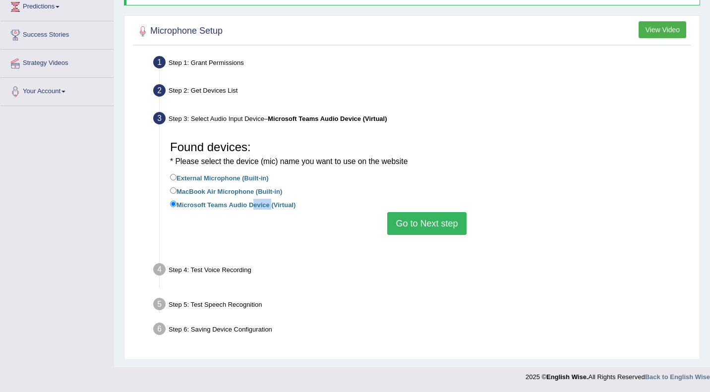
scroll to position [128, 0]
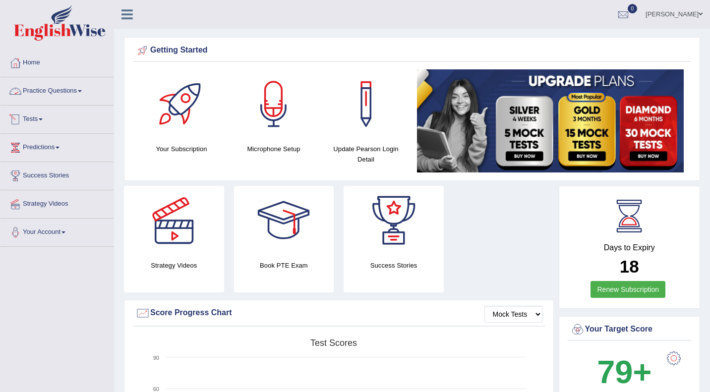
click at [77, 92] on link "Practice Questions" at bounding box center [56, 89] width 113 height 25
click at [72, 93] on link "Practice Questions" at bounding box center [56, 89] width 113 height 25
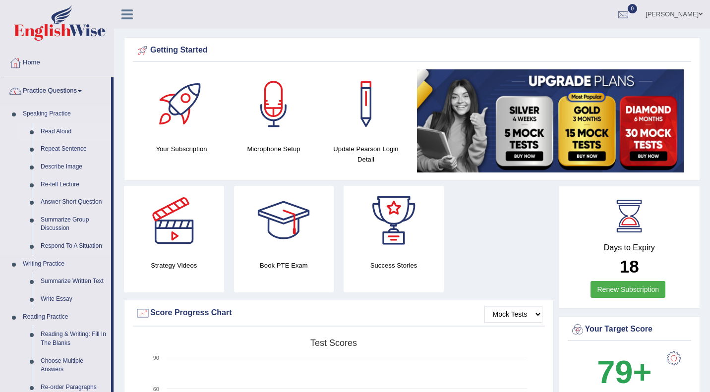
click at [62, 131] on link "Read Aloud" at bounding box center [73, 132] width 75 height 18
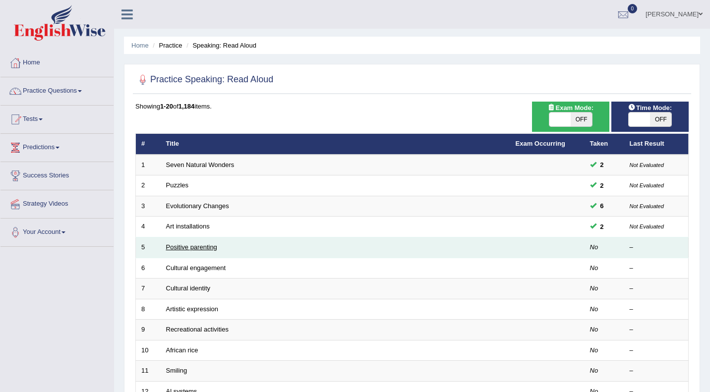
click at [187, 246] on link "Positive parenting" at bounding box center [191, 247] width 51 height 7
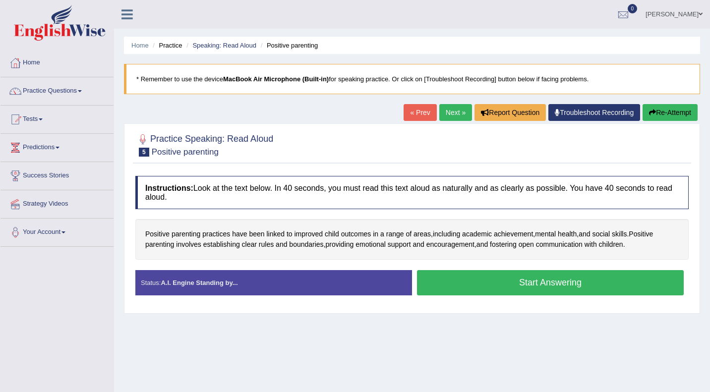
click at [470, 279] on button "Start Answering" at bounding box center [550, 282] width 267 height 25
